Goal: Information Seeking & Learning: Learn about a topic

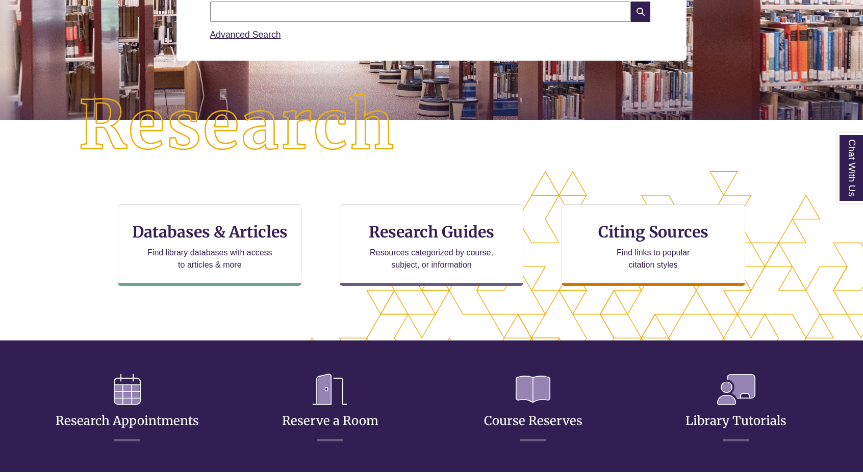
scroll to position [187, 0]
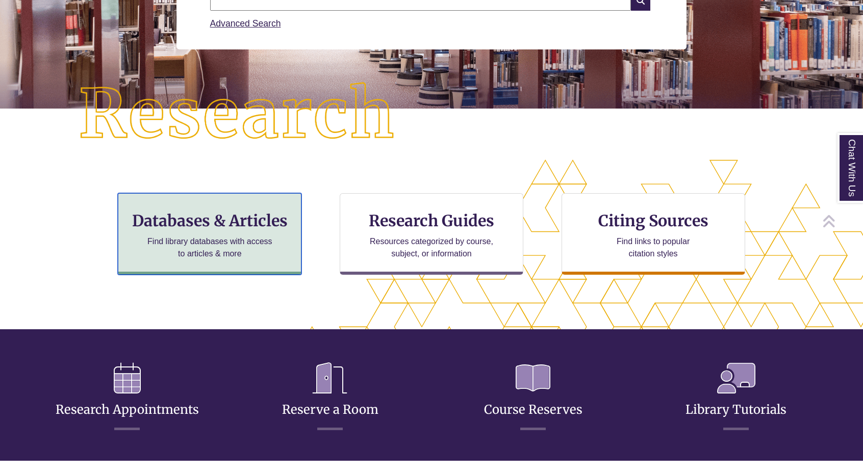
click at [293, 252] on div "Databases & Articles Find library databases with access to articles & more" at bounding box center [210, 234] width 184 height 82
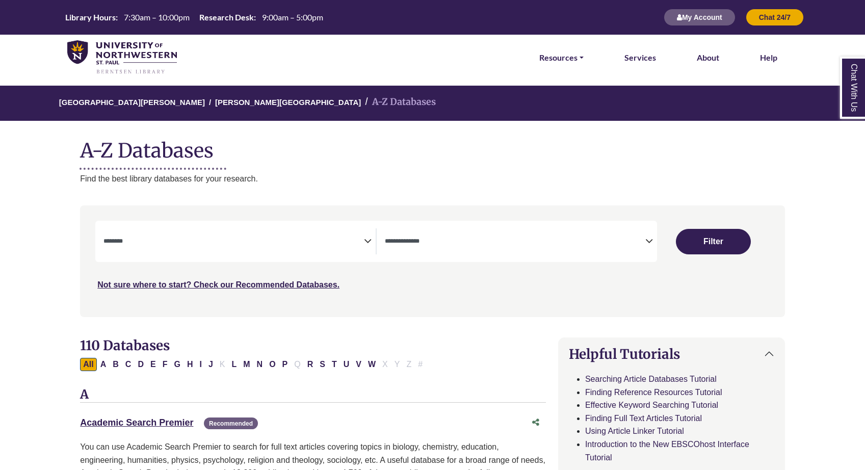
select select "Database Subject Filter"
select select "Database Types Filter"
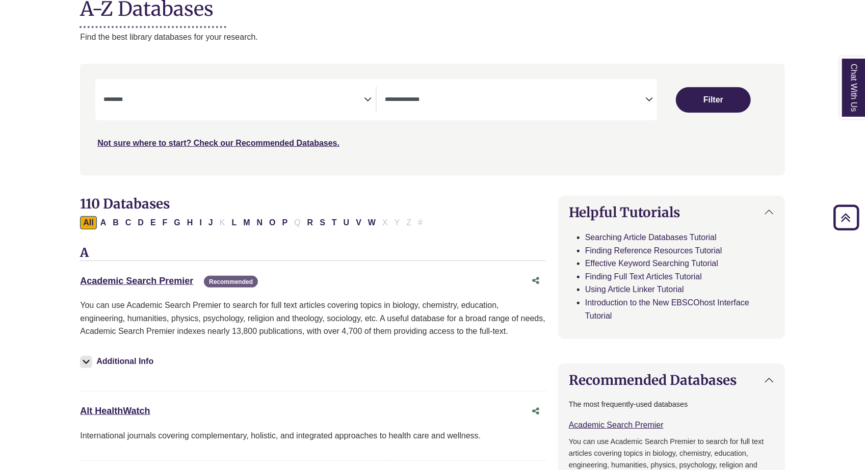
click at [365, 91] on icon "Search filters" at bounding box center [368, 97] width 8 height 15
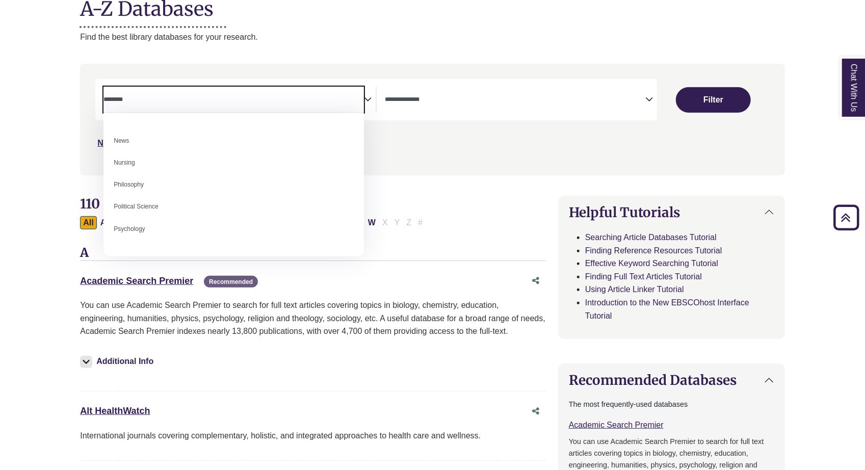
scroll to position [718, 0]
select select "*****"
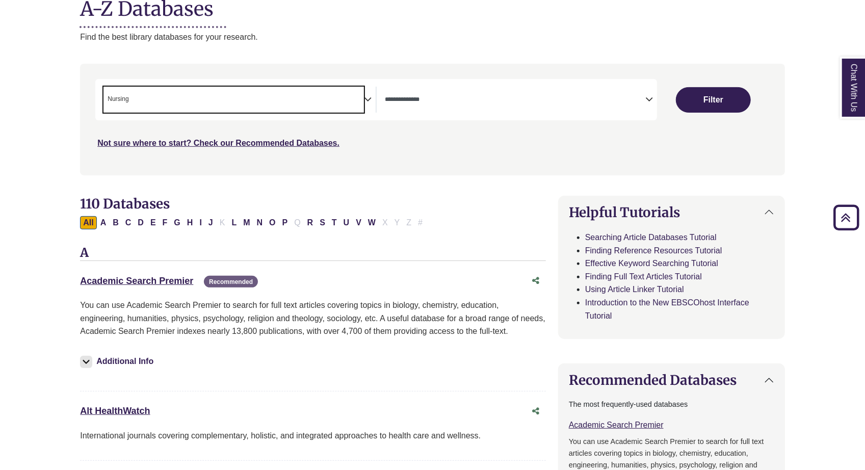
scroll to position [341, 0]
click at [723, 119] on div "Clear Filters Filter" at bounding box center [713, 99] width 112 height 41
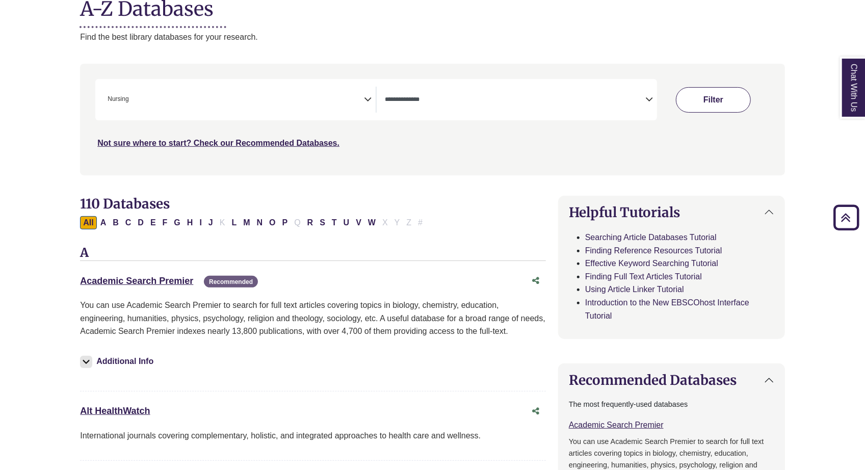
click at [722, 112] on button "Filter" at bounding box center [713, 99] width 75 height 25
select select "Database Types Filter"
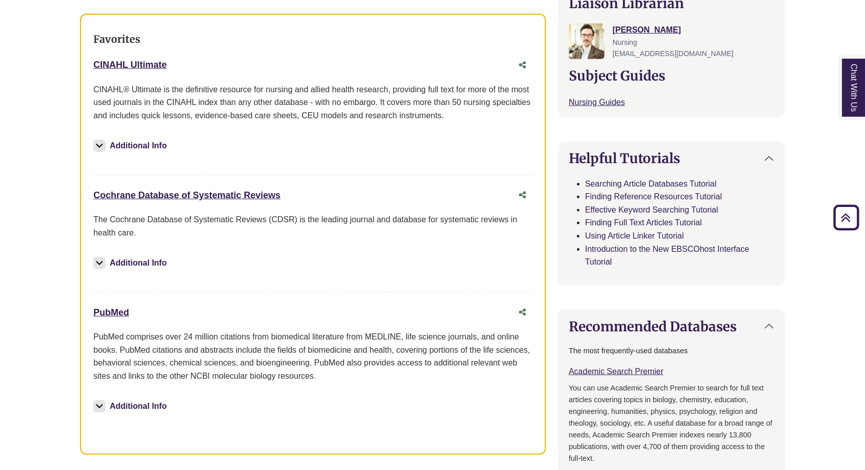
scroll to position [377, 0]
click at [123, 308] on link "PubMed This link opens in a new window" at bounding box center [111, 313] width 36 height 10
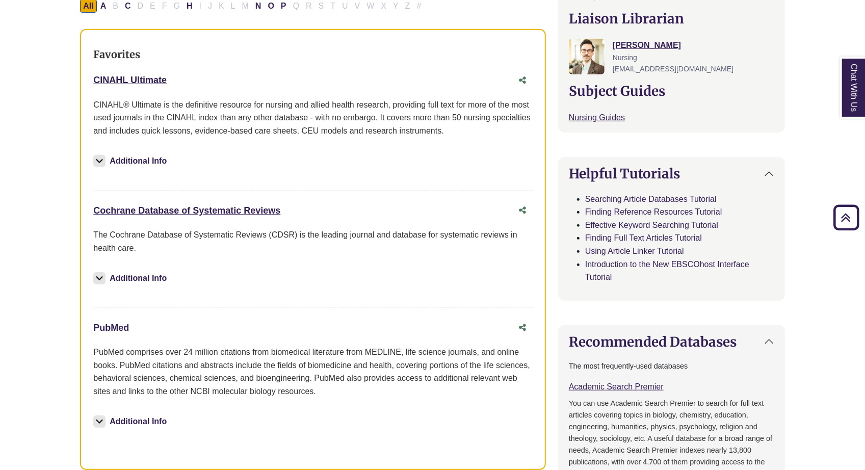
scroll to position [361, 0]
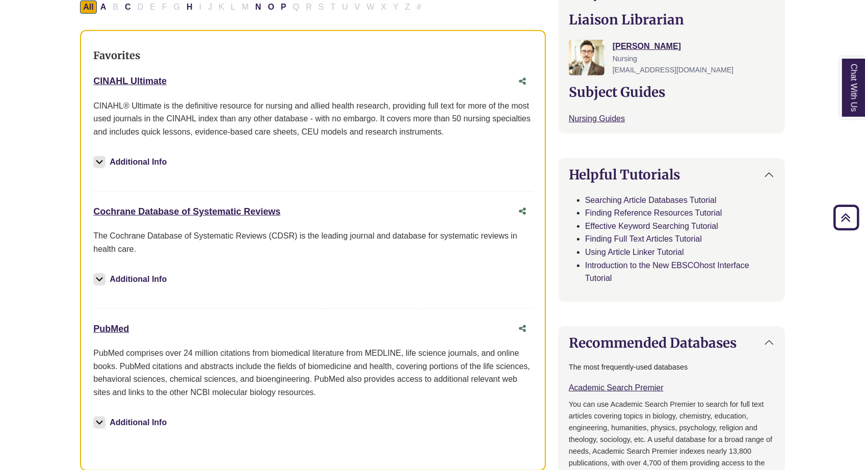
click at [239, 215] on div "Cochrane Database of Systematic Reviews This link opens in a new window" at bounding box center [302, 211] width 419 height 15
click at [206, 214] on link "Cochrane Database of Systematic Reviews This link opens in a new window" at bounding box center [186, 211] width 187 height 10
